Goal: Transaction & Acquisition: Purchase product/service

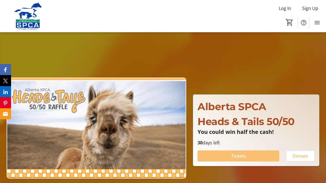
click at [232, 157] on span "Tickets" at bounding box center [239, 156] width 15 height 7
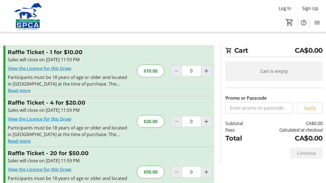
click at [149, 123] on div "$20.00" at bounding box center [151, 121] width 28 height 13
click at [208, 124] on mat-icon "Increment by one" at bounding box center [206, 121] width 7 height 7
type input "1"
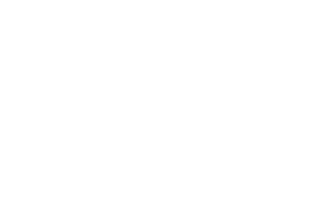
scroll to position [3, 0]
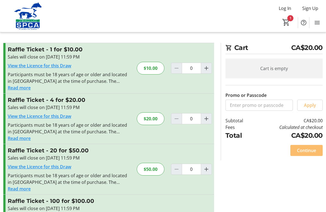
type input "1"
